Goal: Task Accomplishment & Management: Manage account settings

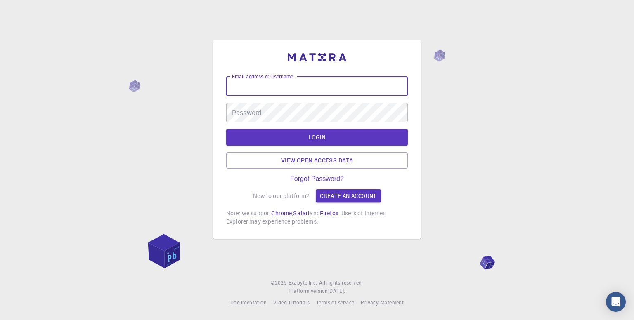
click at [251, 80] on input "Email address or Username" at bounding box center [317, 86] width 182 height 20
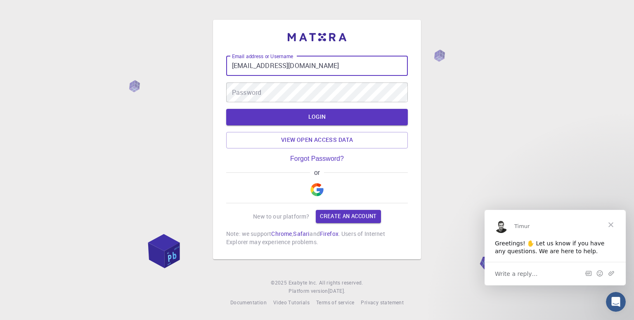
type input "d.madhab.pati@gmail.com"
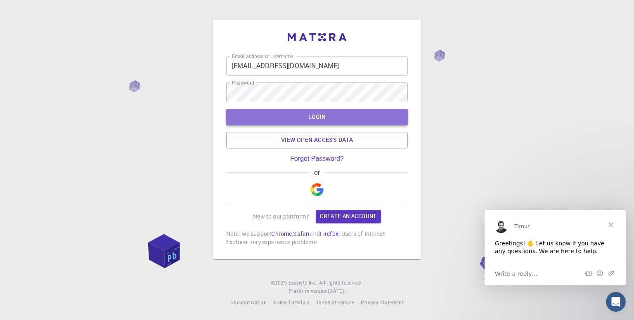
click at [321, 123] on button "LOGIN" at bounding box center [317, 117] width 182 height 17
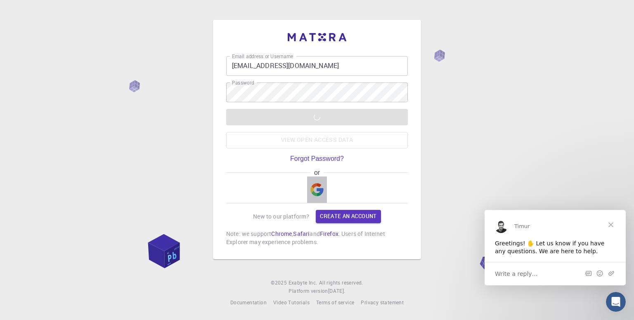
click at [317, 191] on img "button" at bounding box center [316, 189] width 13 height 13
click at [317, 188] on img "button" at bounding box center [316, 189] width 13 height 13
